Goal: Navigation & Orientation: Find specific page/section

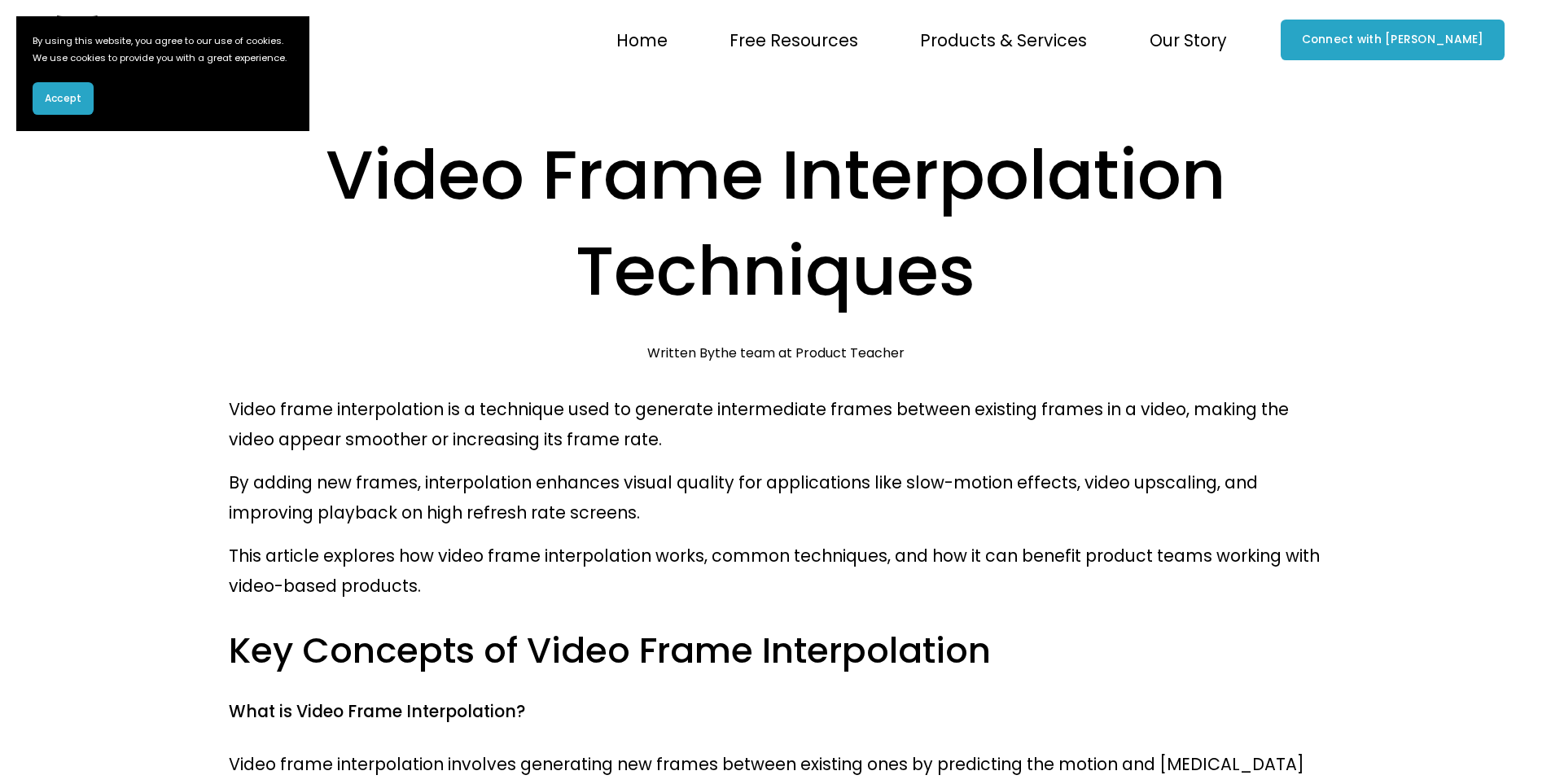
click at [71, 131] on section "By using this website, you agree to our use of cookies. We use cookies to provi…" at bounding box center [163, 73] width 294 height 115
click at [46, 113] on button "Accept" at bounding box center [62, 98] width 62 height 32
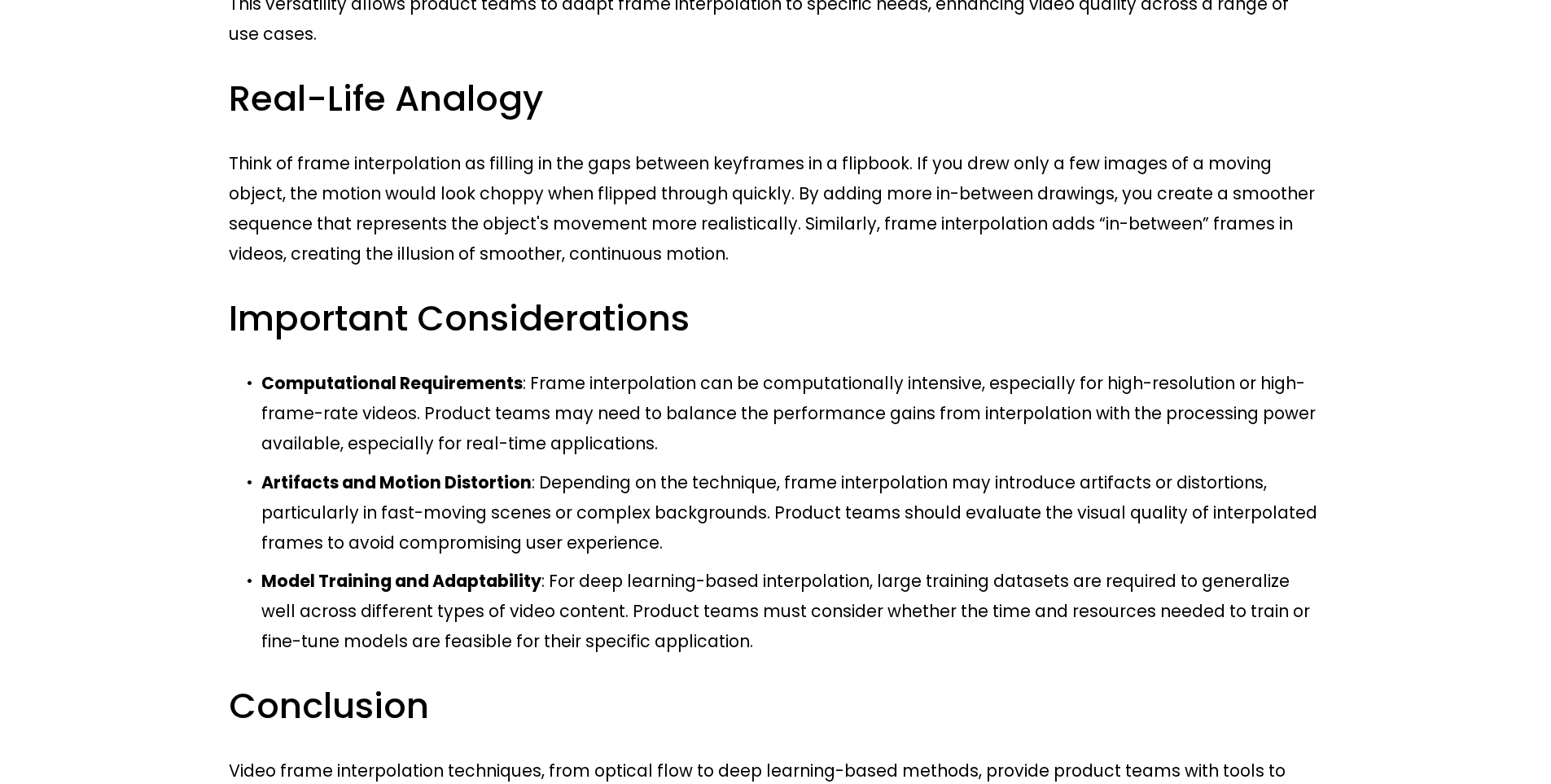
scroll to position [2932, 0]
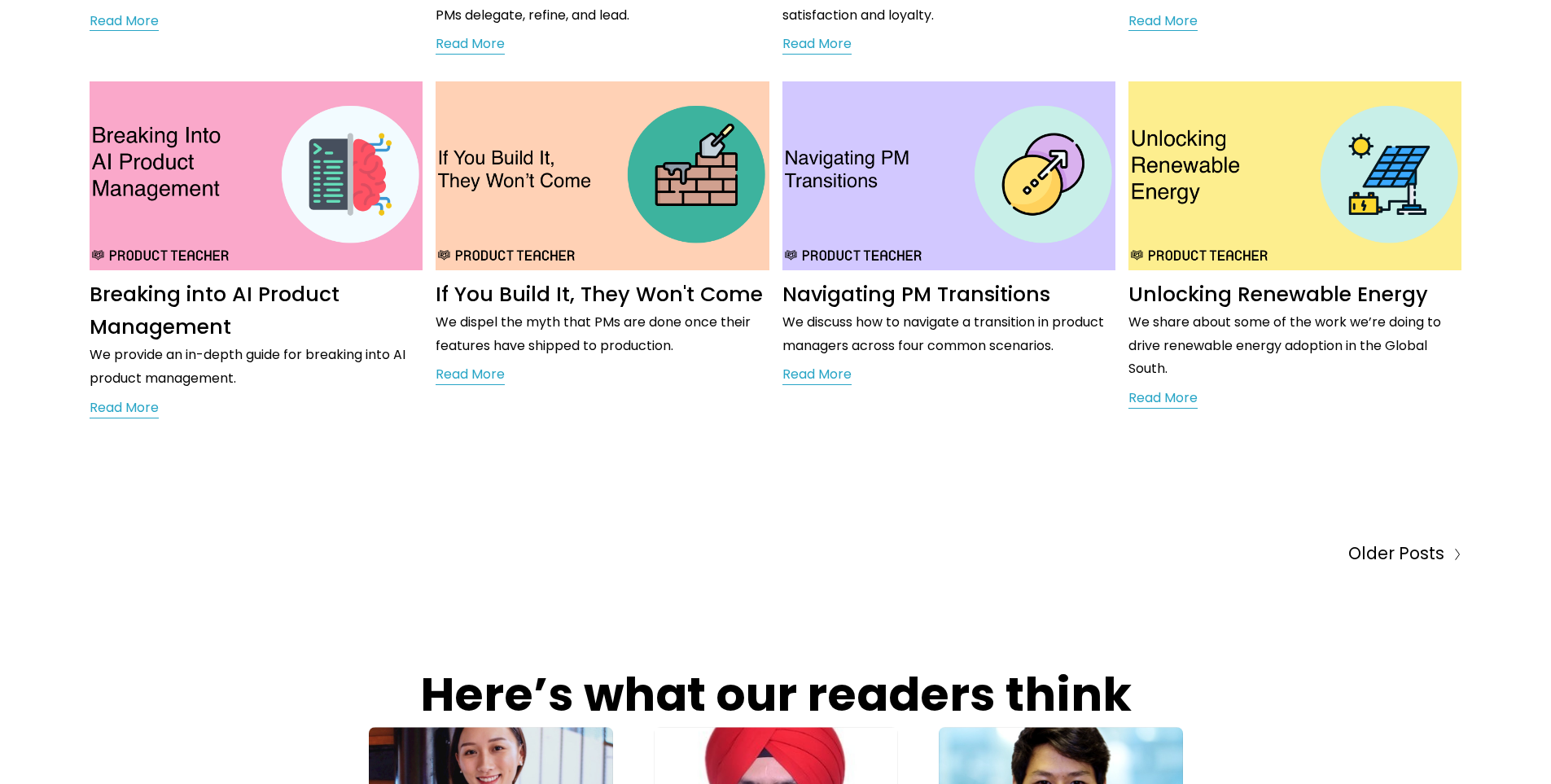
scroll to position [481, 0]
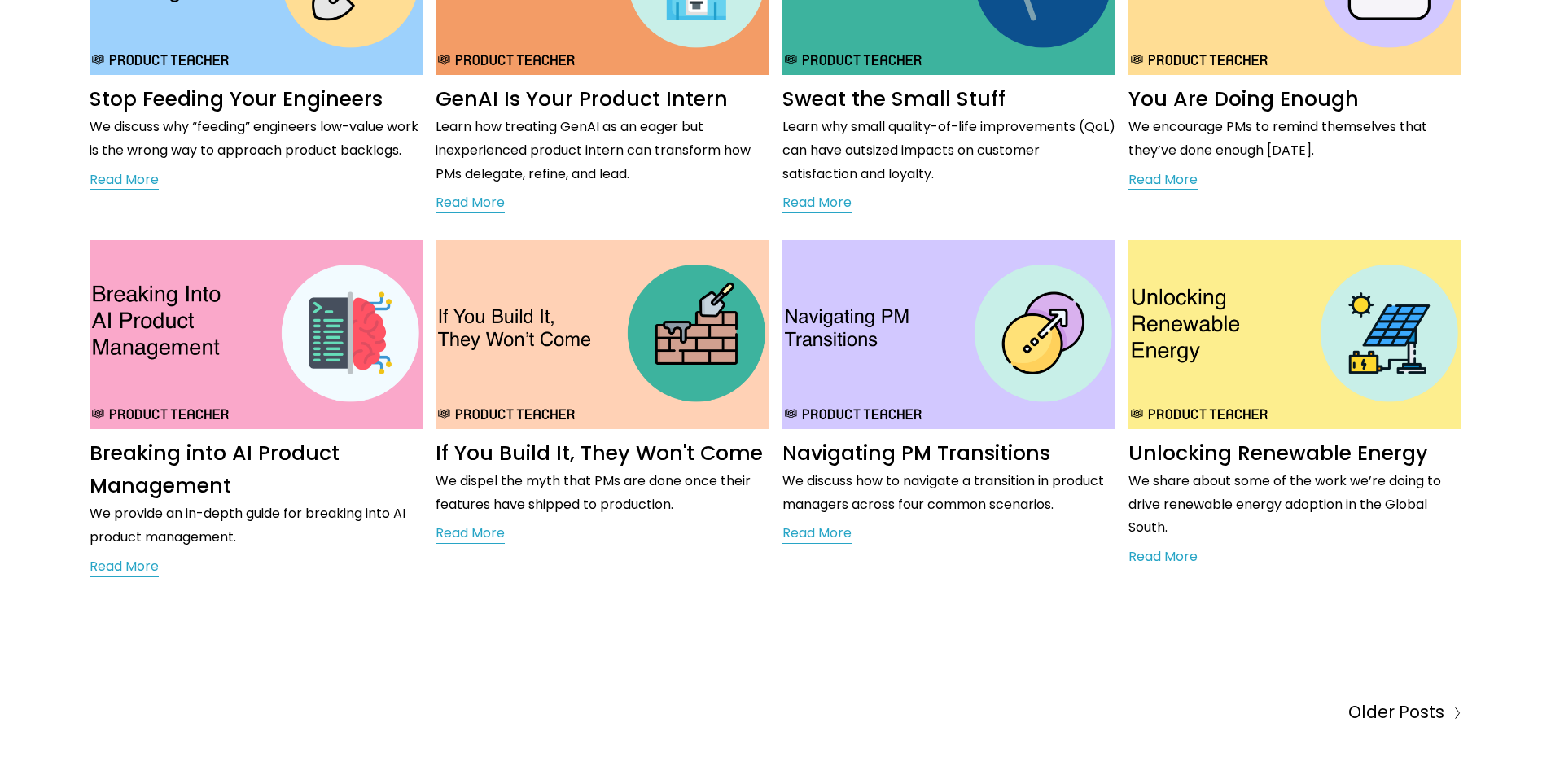
drag, startPoint x: 1562, startPoint y: 192, endPoint x: 1562, endPoint y: 353, distance: 161.0
click at [1550, 353] on html "No results found. 0 Skip to Content" at bounding box center [776, 649] width 1551 height 2260
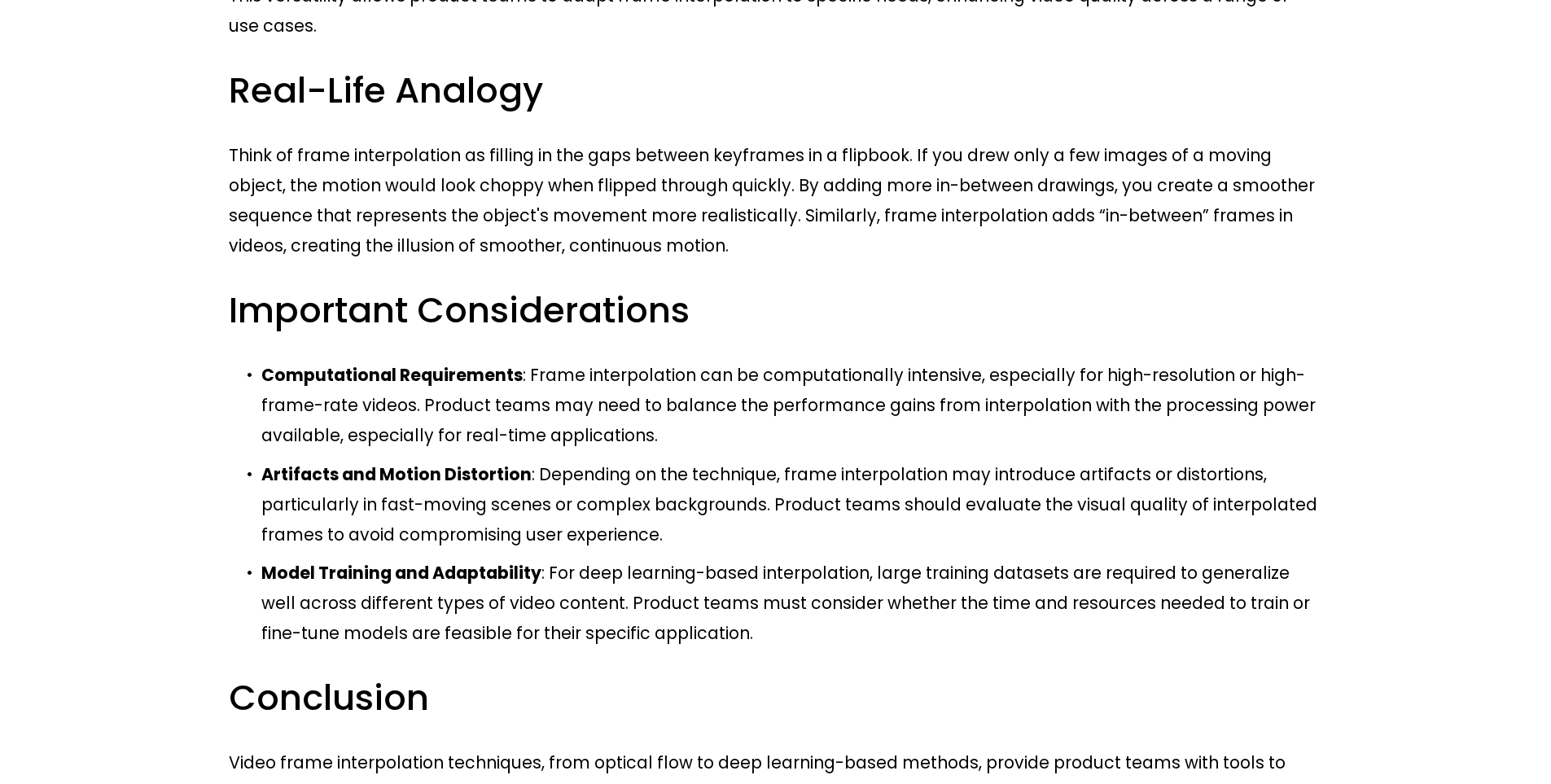
scroll to position [2932, 0]
